Goal: Transaction & Acquisition: Purchase product/service

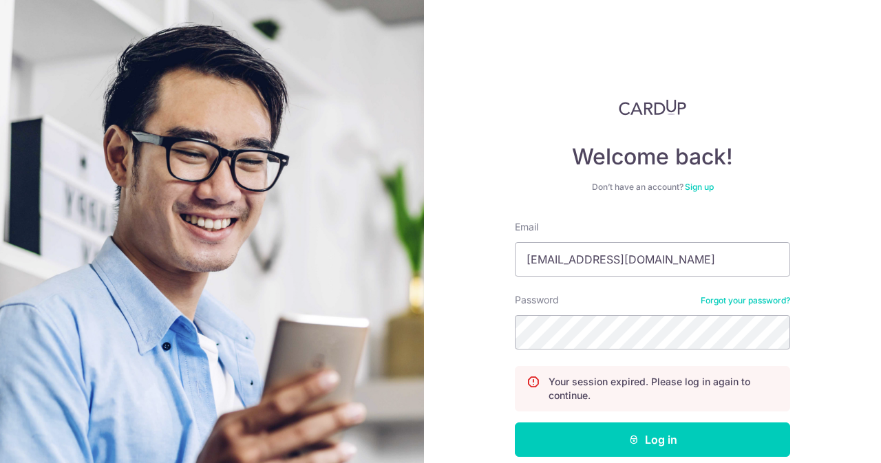
type input "[EMAIL_ADDRESS][DOMAIN_NAME]"
click at [515, 423] on button "Log in" at bounding box center [652, 440] width 275 height 34
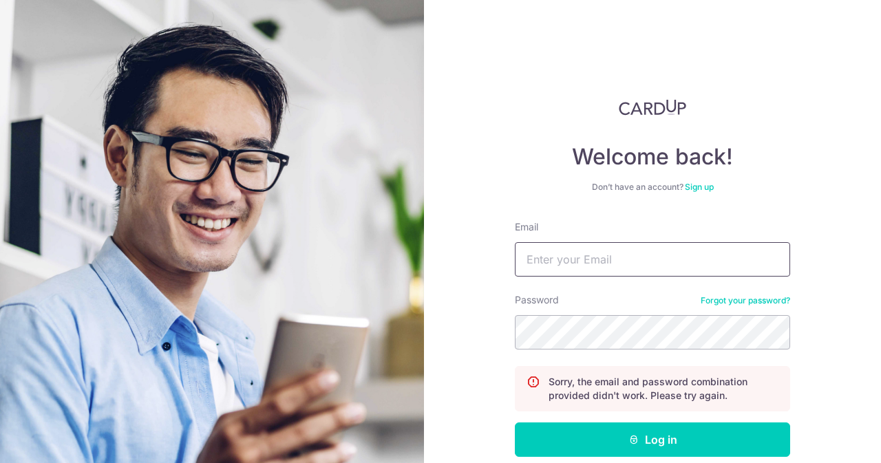
click at [600, 266] on input "Email" at bounding box center [652, 259] width 275 height 34
type input "[EMAIL_ADDRESS][DOMAIN_NAME]"
click at [515, 423] on button "Log in" at bounding box center [652, 440] width 275 height 34
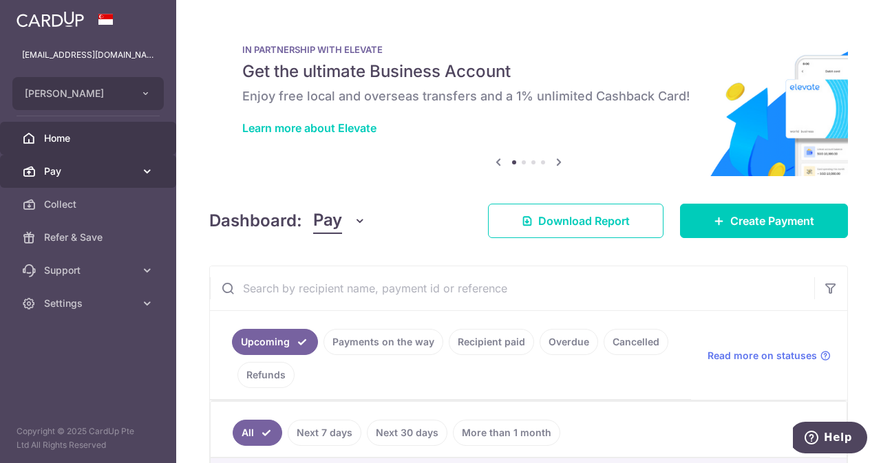
click at [121, 173] on span "Pay" at bounding box center [89, 171] width 91 height 14
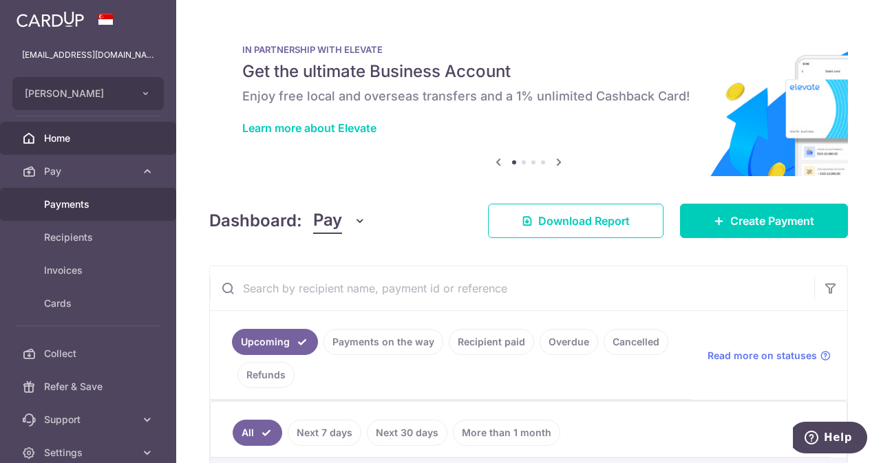
click at [98, 204] on span "Payments" at bounding box center [89, 204] width 91 height 14
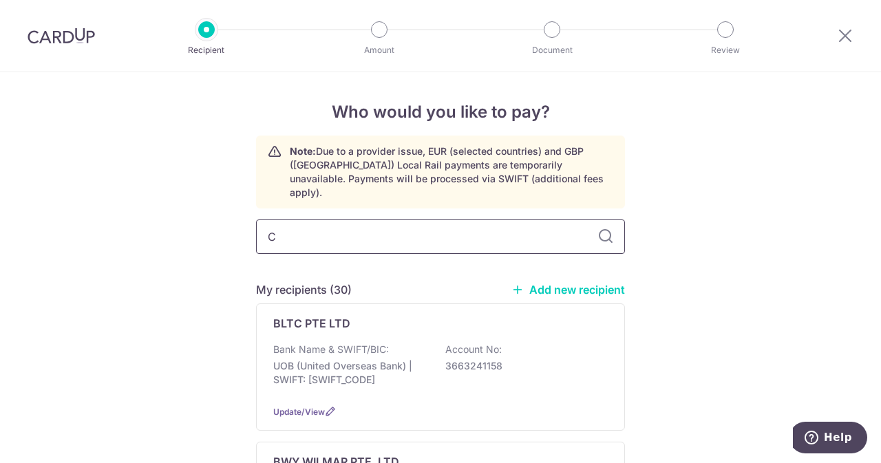
click at [338, 220] on input "C" at bounding box center [440, 237] width 369 height 34
type input "CS"
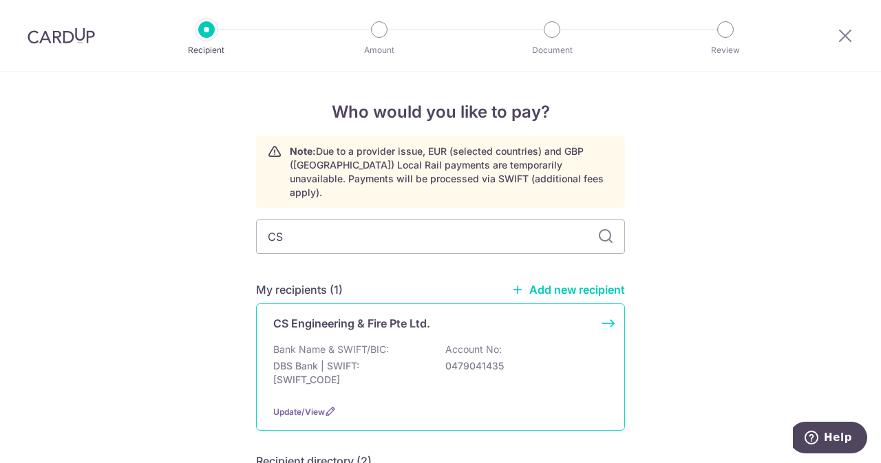
click at [374, 343] on div "Bank Name & SWIFT/BIC: DBS Bank | SWIFT: DBSSSGSGXXX Account No: 0479041435" at bounding box center [440, 368] width 334 height 51
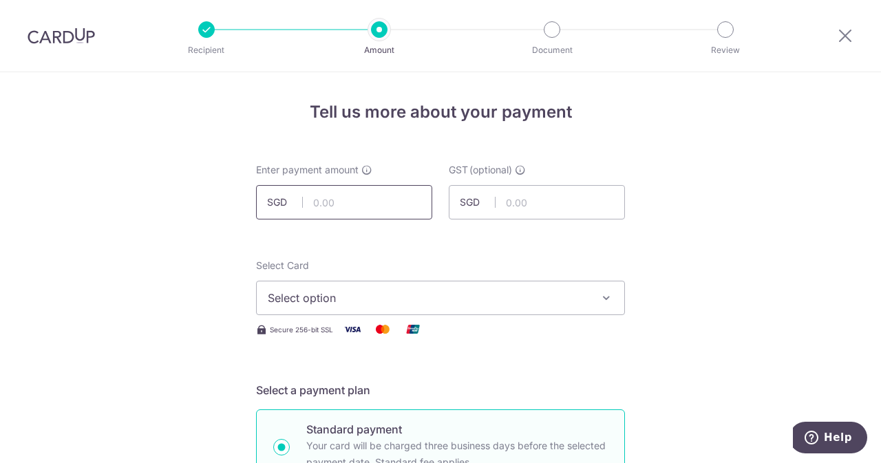
click at [333, 214] on input "text" at bounding box center [344, 202] width 176 height 34
type input "2,450.00"
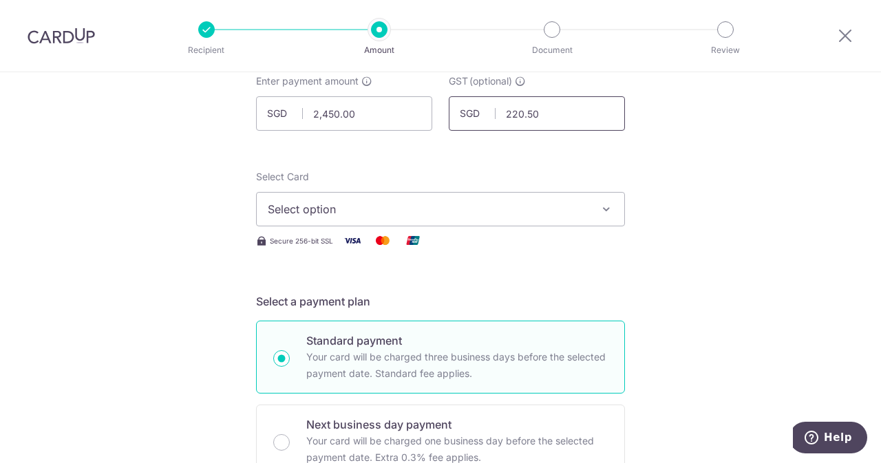
scroll to position [91, 0]
type input "220.50"
click at [451, 206] on span "Select option" at bounding box center [428, 207] width 321 height 17
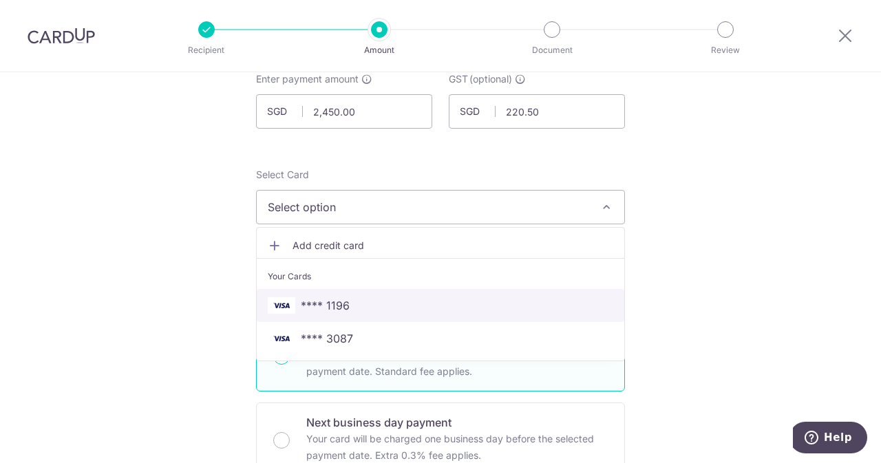
click at [317, 301] on span "**** 1196" at bounding box center [325, 305] width 49 height 17
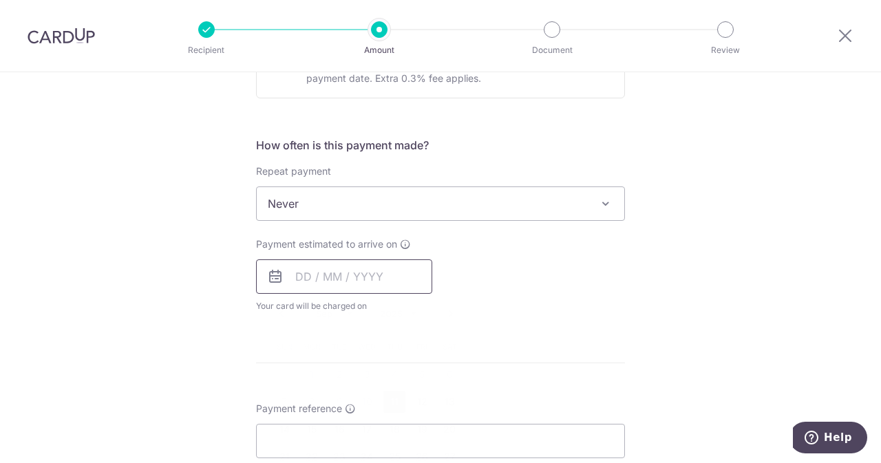
click at [330, 272] on input "text" at bounding box center [344, 276] width 176 height 34
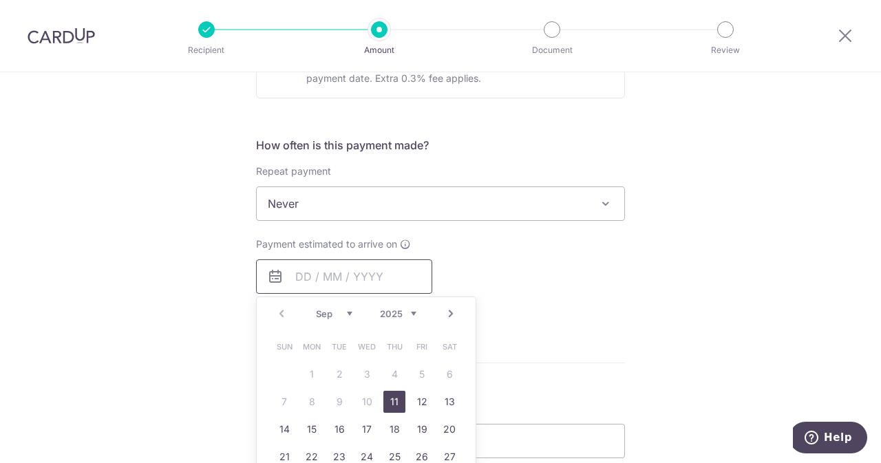
scroll to position [542, 0]
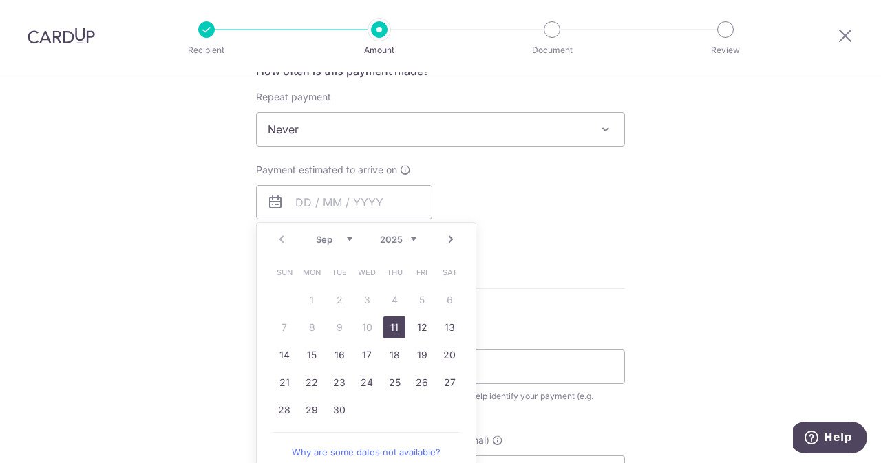
click at [387, 326] on link "11" at bounding box center [394, 328] width 22 height 22
type input "[DATE]"
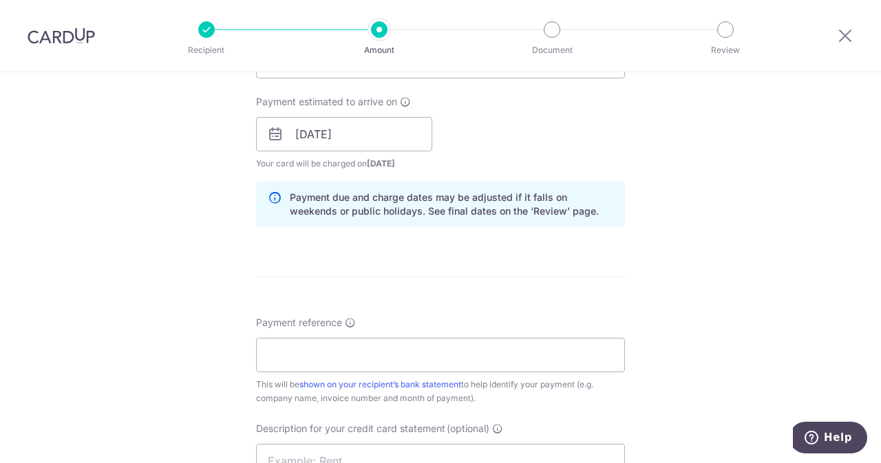
scroll to position [680, 0]
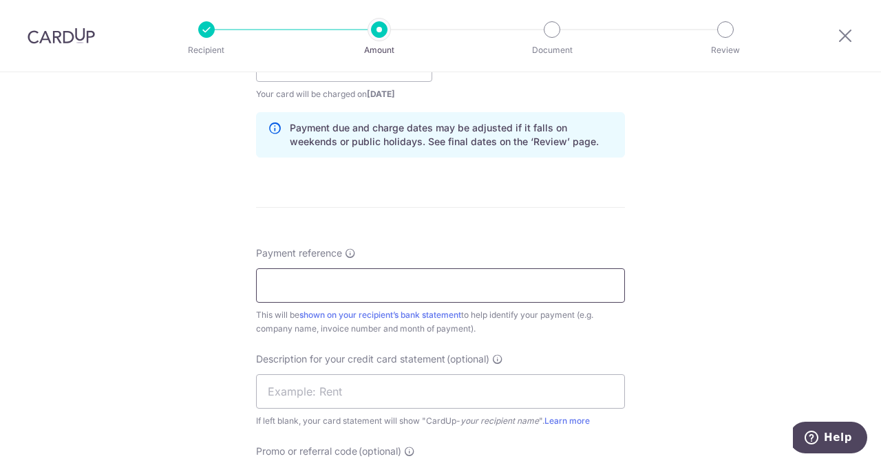
click at [427, 284] on input "Payment reference" at bounding box center [440, 285] width 369 height 34
paste input "3814"
type input "ELIJAHPIES 3814"
click at [424, 365] on div "Description for your credit card statement (optional) If left blank, your card …" at bounding box center [440, 390] width 369 height 76
click at [412, 385] on input "text" at bounding box center [440, 391] width 369 height 34
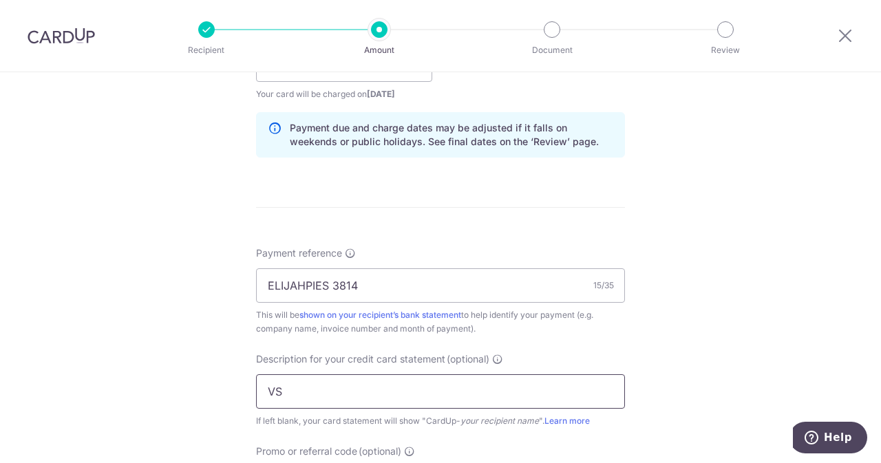
type input "V"
paste input "3814"
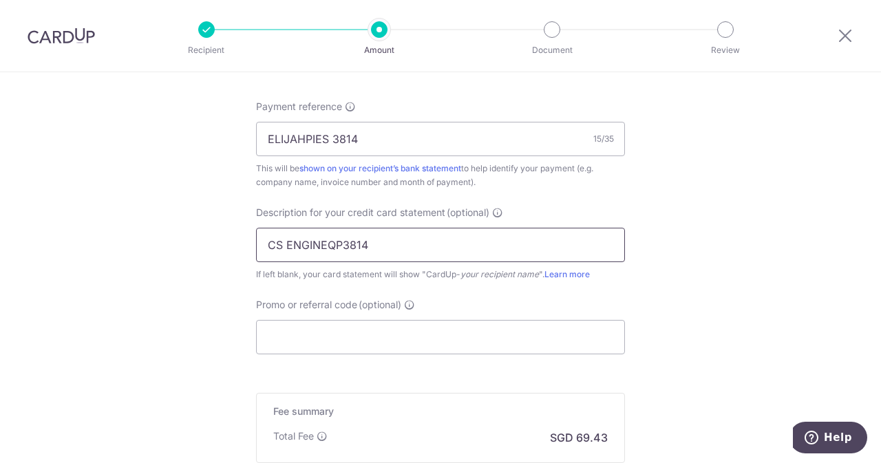
scroll to position [837, 0]
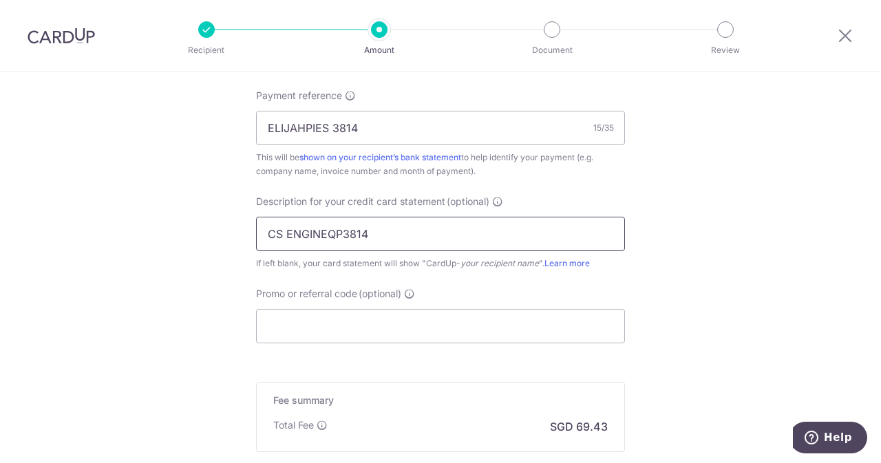
type input "CS ENGINEQP3814"
click at [374, 327] on input "Promo or referral code (optional)" at bounding box center [440, 326] width 369 height 34
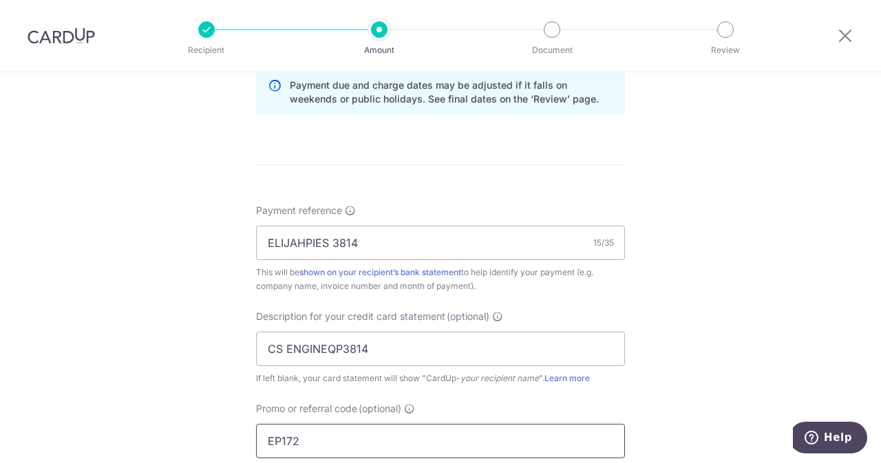
scroll to position [963, 0]
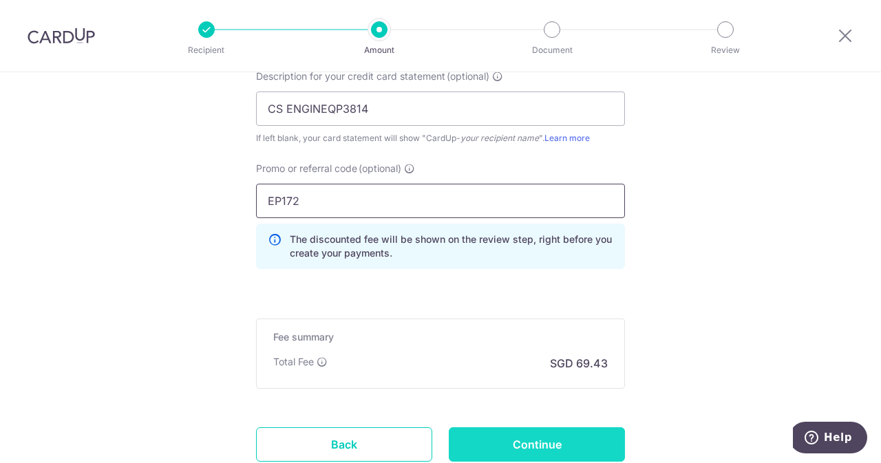
type input "EP172"
click at [557, 430] on input "Continue" at bounding box center [537, 444] width 176 height 34
type input "Create Schedule"
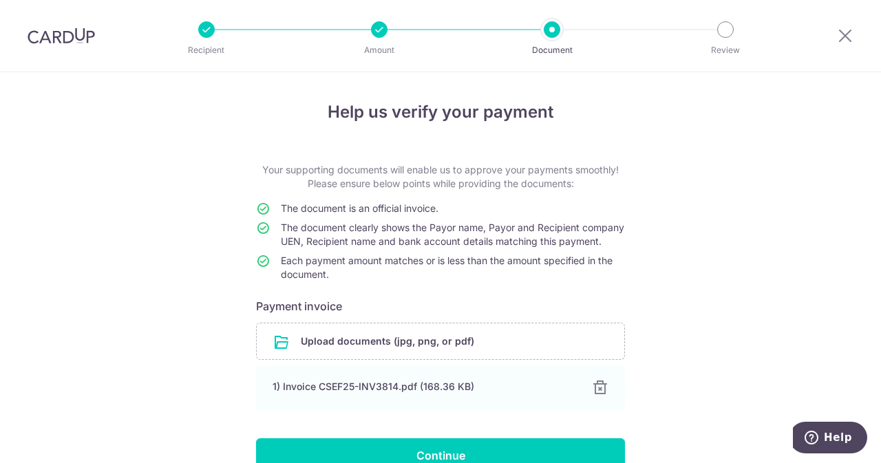
scroll to position [87, 0]
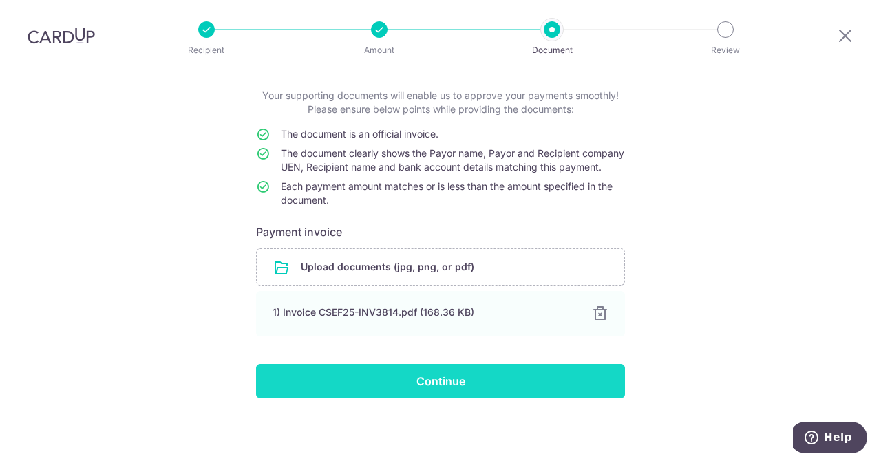
click at [512, 397] on input "Continue" at bounding box center [440, 381] width 369 height 34
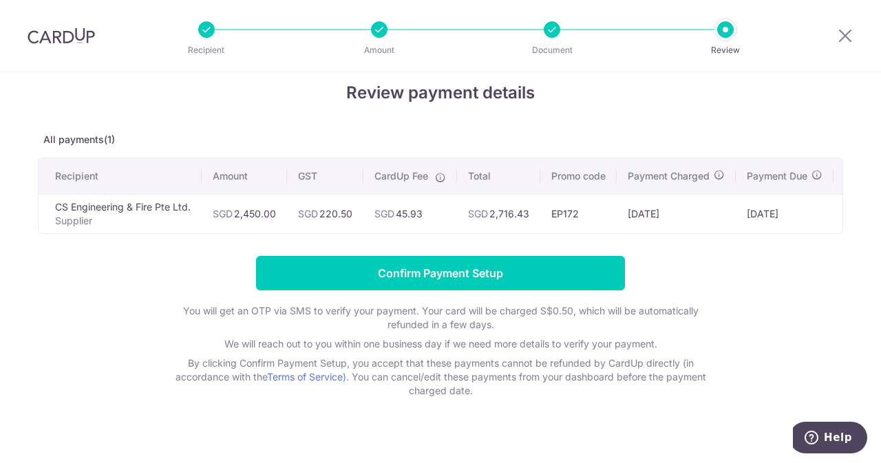
scroll to position [17, 0]
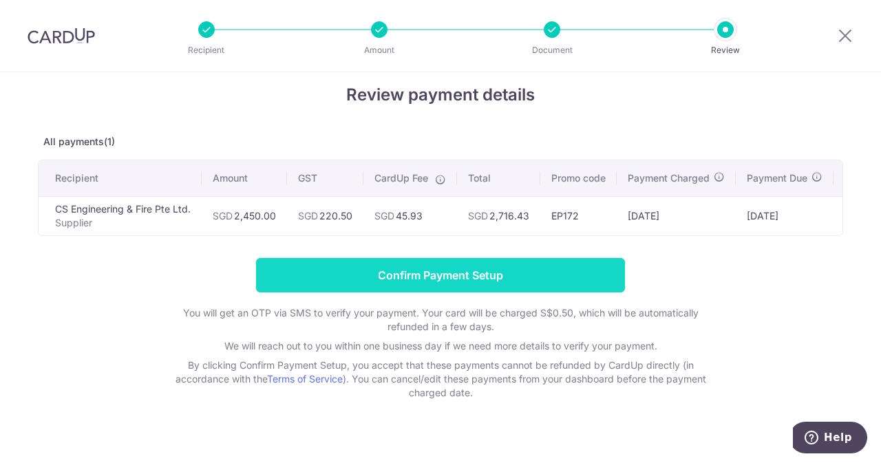
click at [538, 277] on input "Confirm Payment Setup" at bounding box center [440, 275] width 369 height 34
